Goal: Communication & Community: Answer question/provide support

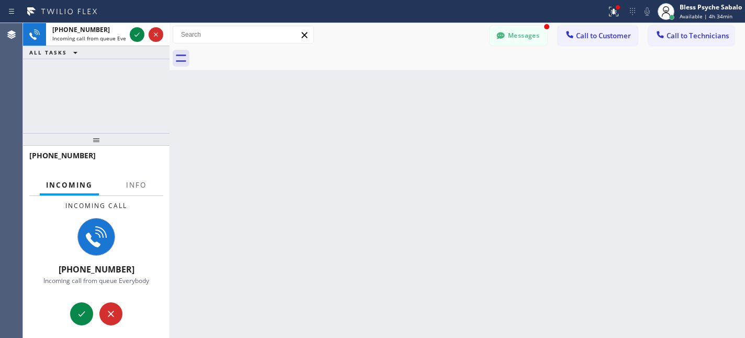
scroll to position [29, 0]
click at [141, 185] on span "Info" at bounding box center [136, 184] width 20 height 9
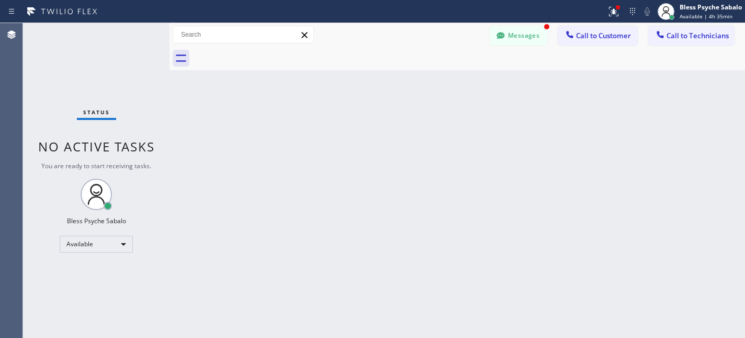
drag, startPoint x: 544, startPoint y: 44, endPoint x: 532, endPoint y: 51, distance: 13.8
click at [543, 44] on button "Messages" at bounding box center [519, 36] width 58 height 20
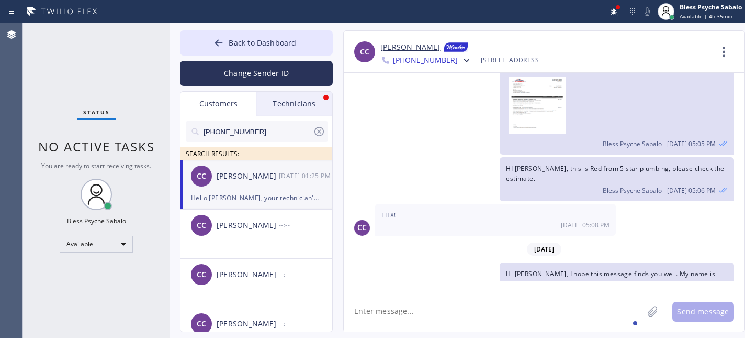
click at [315, 101] on div "Technicians" at bounding box center [294, 104] width 76 height 24
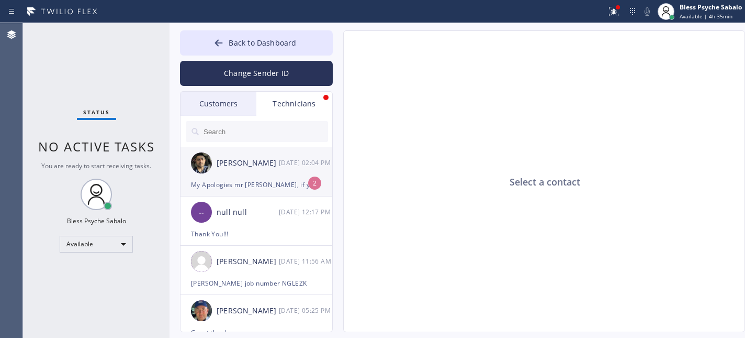
click at [270, 162] on div "[PERSON_NAME]" at bounding box center [248, 163] width 62 height 12
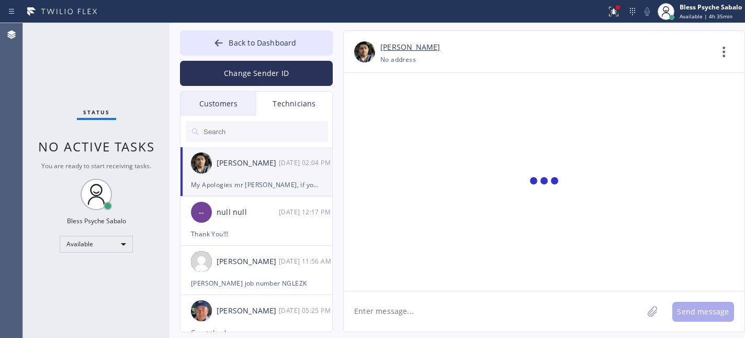
scroll to position [3926, 0]
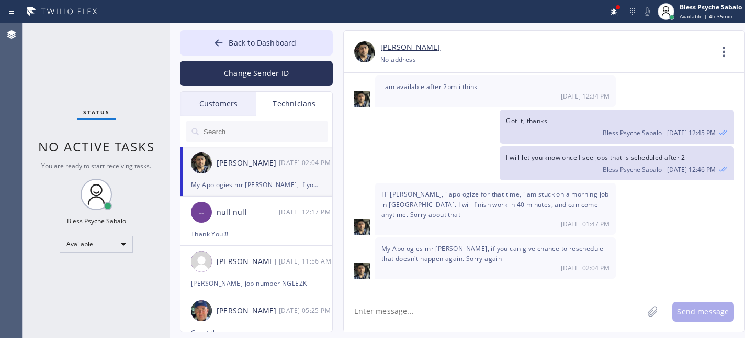
click at [439, 291] on textarea at bounding box center [493, 311] width 299 height 40
click at [566, 302] on textarea at bounding box center [493, 311] width 299 height 40
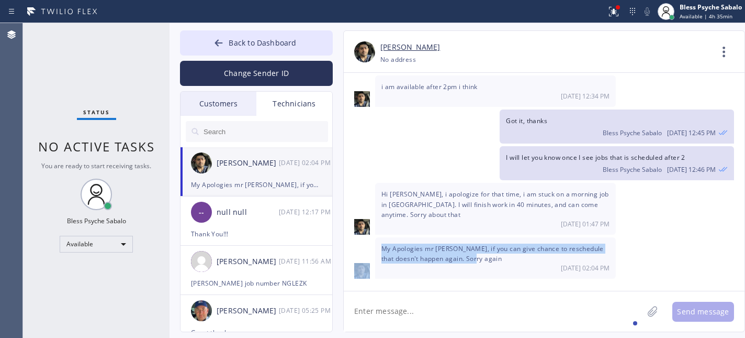
drag, startPoint x: 484, startPoint y: 261, endPoint x: 374, endPoint y: 245, distance: 111.0
click at [374, 245] on div "My Apologies mr [PERSON_NAME], if you can give chance to reschedule that doesn'…" at bounding box center [544, 257] width 401 height 41
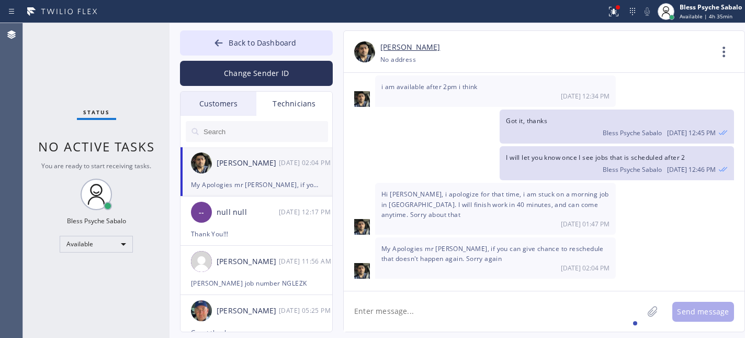
click at [390, 298] on textarea at bounding box center [493, 311] width 299 height 40
click at [471, 302] on textarea at bounding box center [493, 311] width 299 height 40
type textarea "="
click at [496, 318] on textarea at bounding box center [493, 311] width 299 height 40
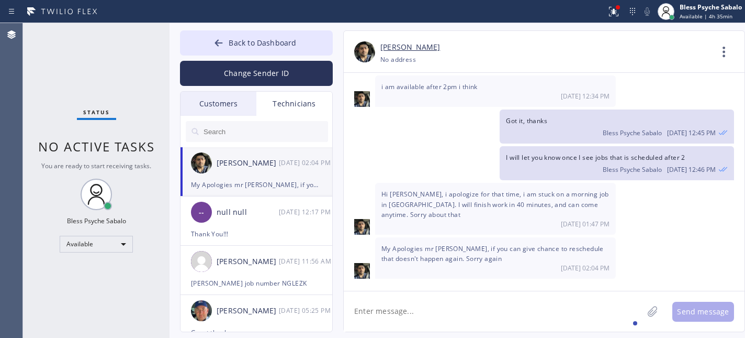
click at [446, 309] on textarea at bounding box center [493, 311] width 299 height 40
drag, startPoint x: 392, startPoint y: 313, endPoint x: 501, endPoint y: 284, distance: 112.8
click at [465, 317] on textarea "Sorry you might have" at bounding box center [503, 311] width 318 height 40
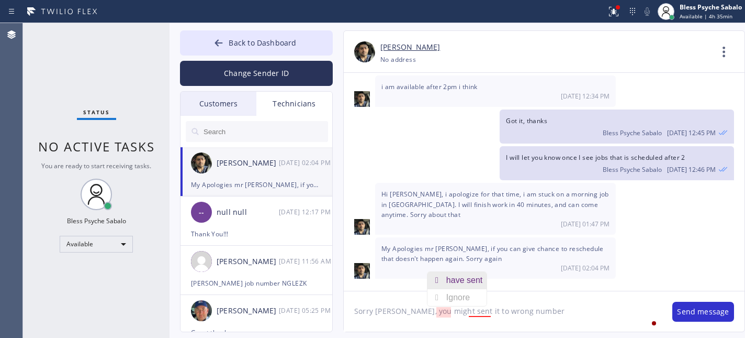
click at [455, 277] on div "have sent" at bounding box center [467, 280] width 40 height 17
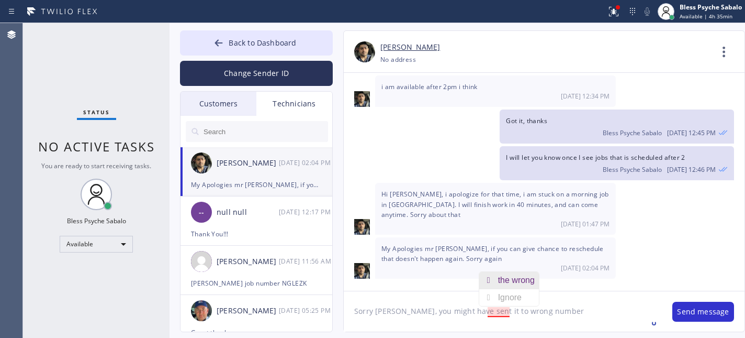
click at [506, 280] on div "the wrong" at bounding box center [518, 280] width 41 height 17
type textarea "Sorry [PERSON_NAME], you might have sent it to the wrong number"
click at [572, 316] on textarea "Sorry [PERSON_NAME], you might have sent it to the wrong number" at bounding box center [503, 311] width 318 height 40
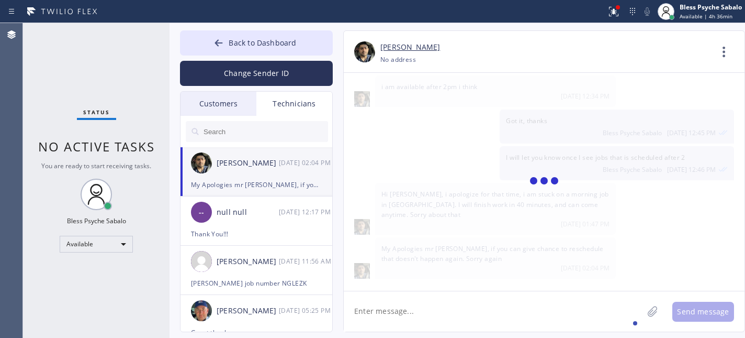
scroll to position [3963, 0]
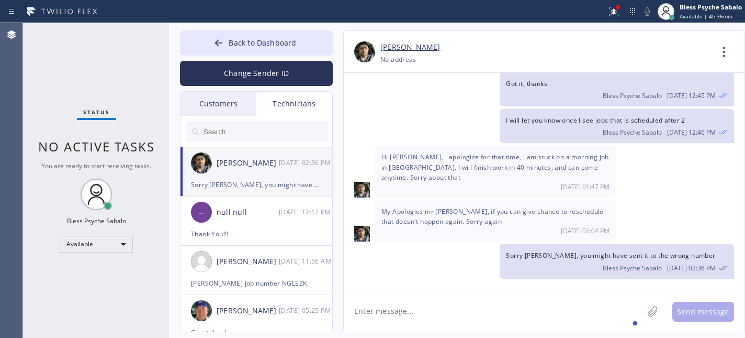
drag, startPoint x: 88, startPoint y: 114, endPoint x: 96, endPoint y: 63, distance: 51.4
click at [88, 113] on span "Status" at bounding box center [96, 111] width 27 height 7
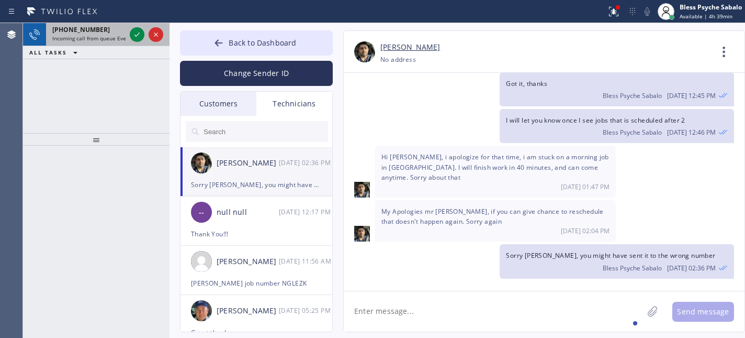
click at [118, 26] on div "[PHONE_NUMBER]" at bounding box center [88, 29] width 73 height 9
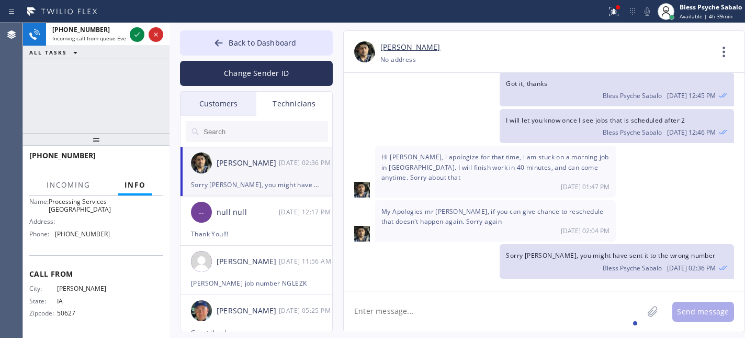
scroll to position [135, 0]
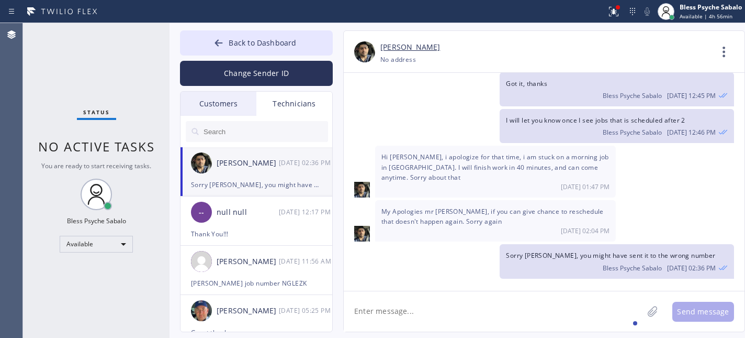
click at [126, 93] on div "Status No active tasks You are ready to start receiving tasks. Bless Psyche Sab…" at bounding box center [96, 180] width 147 height 315
click at [479, 116] on div "I will let you know once I see jobs that is scheduled after 2 Bless Psyche Saba…" at bounding box center [539, 126] width 390 height 34
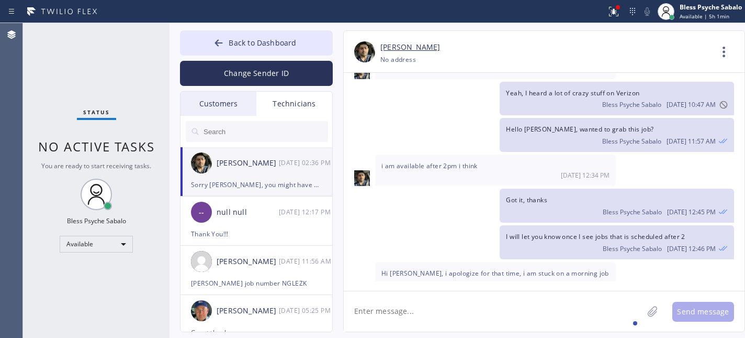
scroll to position [3822, 0]
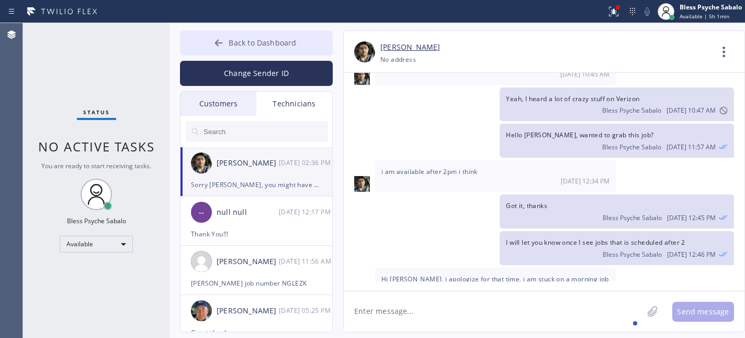
click at [317, 43] on button "Back to Dashboard" at bounding box center [256, 42] width 153 height 25
